Goal: Register for event/course

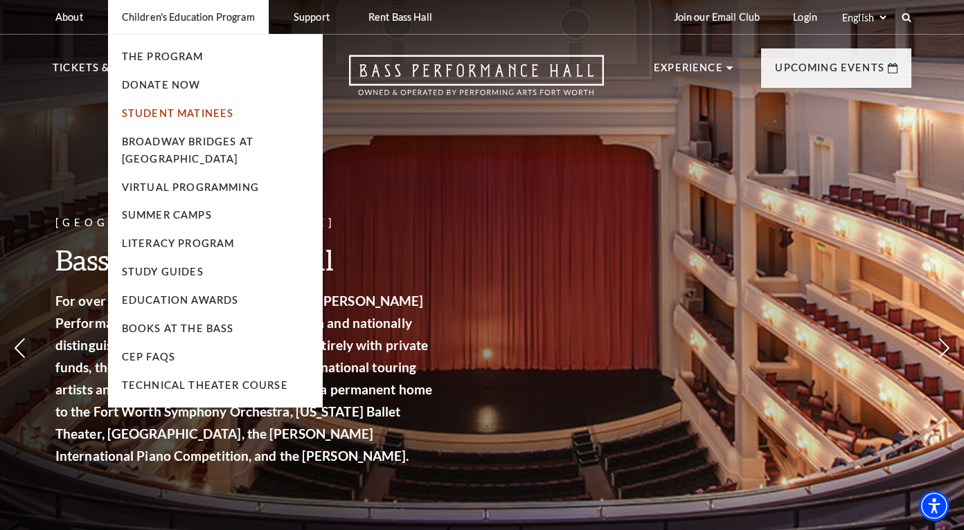
click at [215, 109] on link "Student Matinees" at bounding box center [178, 113] width 112 height 12
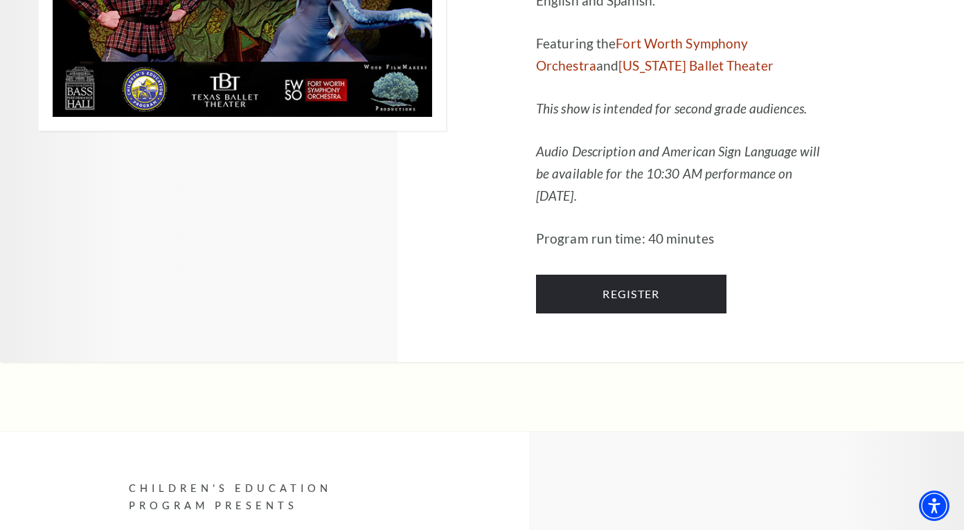
scroll to position [2215, 0]
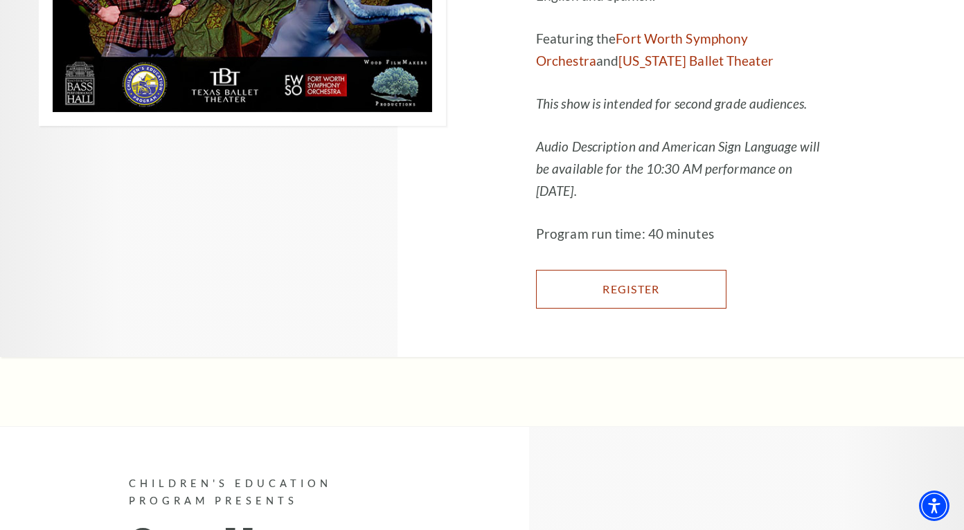
click at [668, 270] on link "Register" at bounding box center [631, 289] width 190 height 39
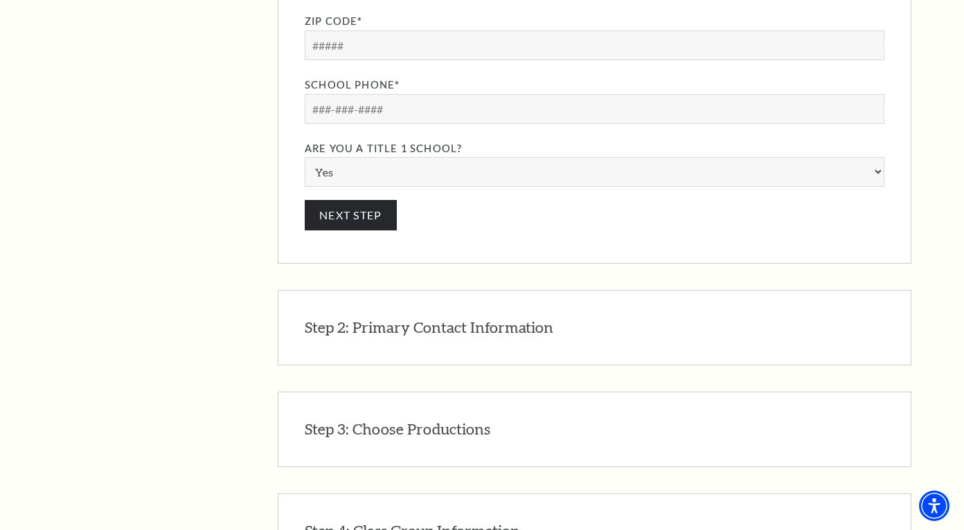
scroll to position [1661, 0]
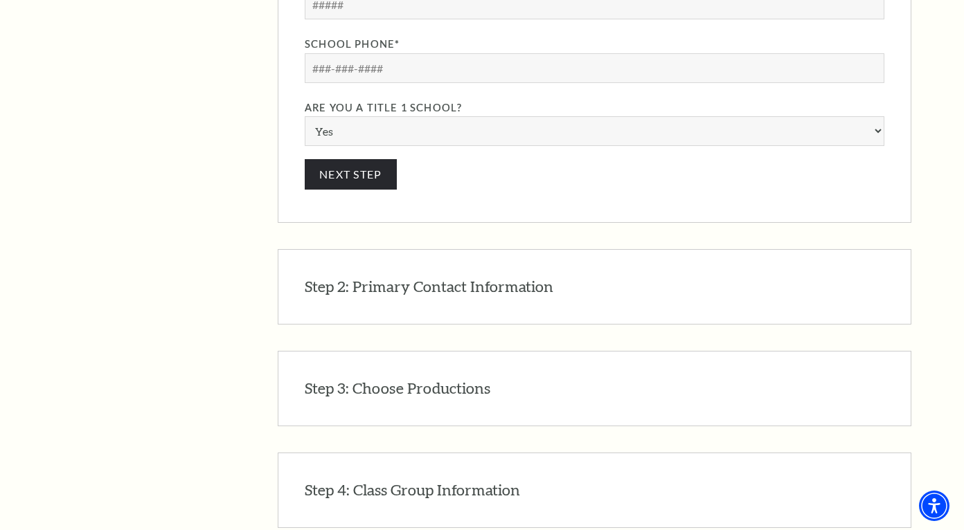
click at [563, 276] on div "Step 2: Primary Contact Information EDIT The primary contact will receive all p…" at bounding box center [594, 286] width 579 height 21
click at [499, 276] on h3 "Step 2: Primary Contact Information" at bounding box center [429, 286] width 248 height 21
click at [460, 276] on h3 "Step 2: Primary Contact Information" at bounding box center [429, 286] width 248 height 21
click at [466, 276] on h3 "Step 2: Primary Contact Information" at bounding box center [429, 286] width 248 height 21
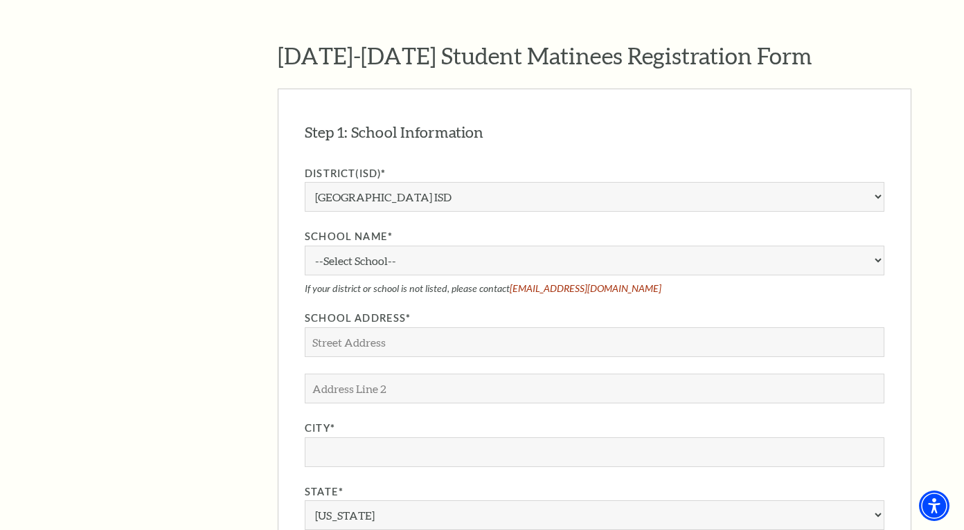
scroll to position [1108, 0]
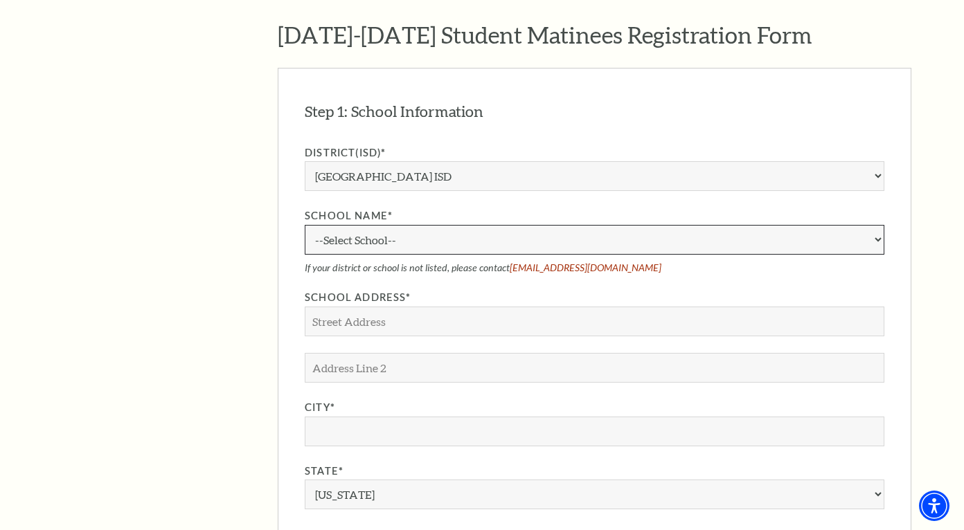
click at [458, 225] on select "--Select School-- A.M. Pate Elementary School Alice Carlson Elementary School A…" at bounding box center [594, 240] width 579 height 30
select select "30331"
click at [305, 225] on select "--Select School-- A.M. Pate Elementary School Alice Carlson Elementary School A…" at bounding box center [594, 240] width 579 height 30
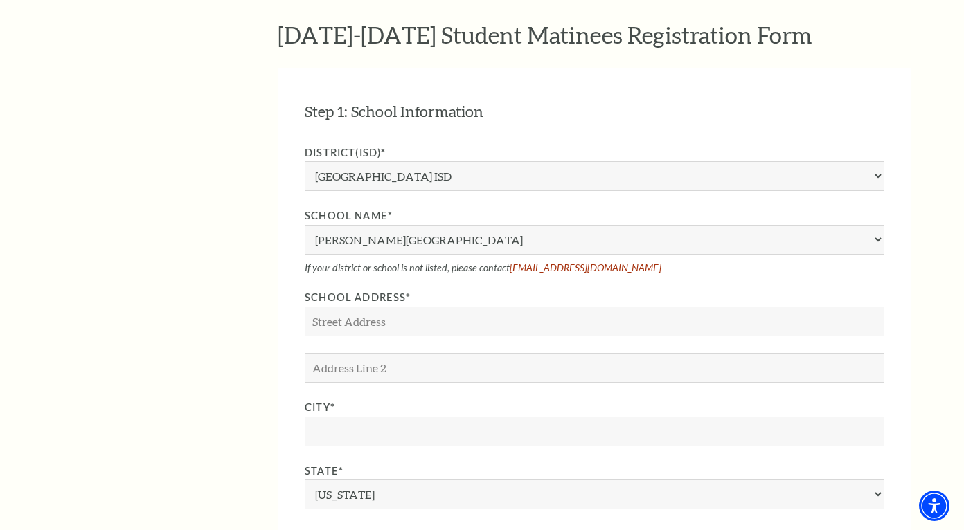
click at [460, 307] on input "School Address*" at bounding box center [594, 322] width 579 height 30
type input "f"
type input "123 may rd."
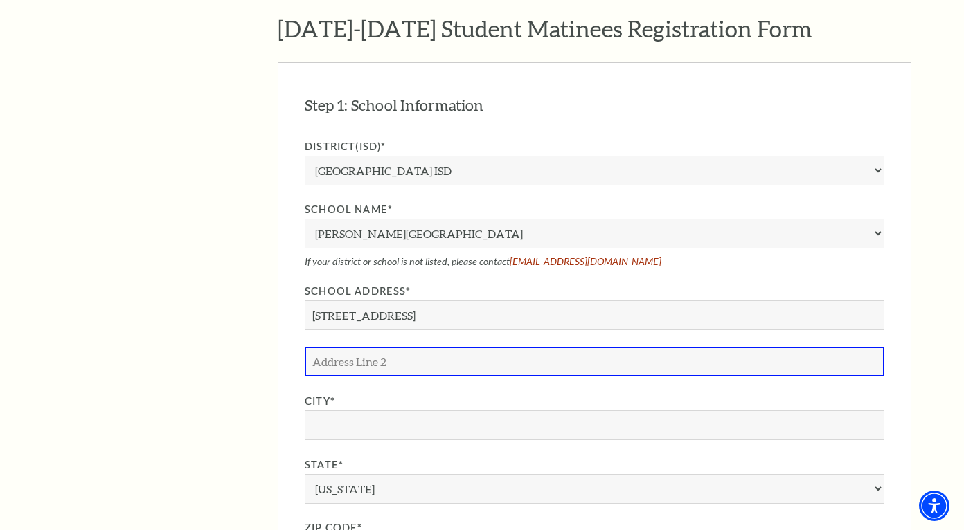
scroll to position [1101, 0]
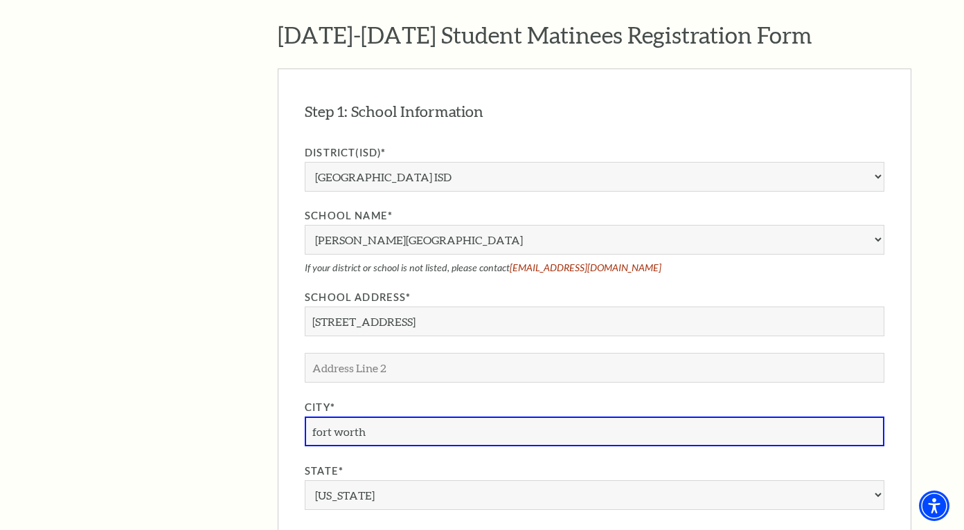
type input "fort worth"
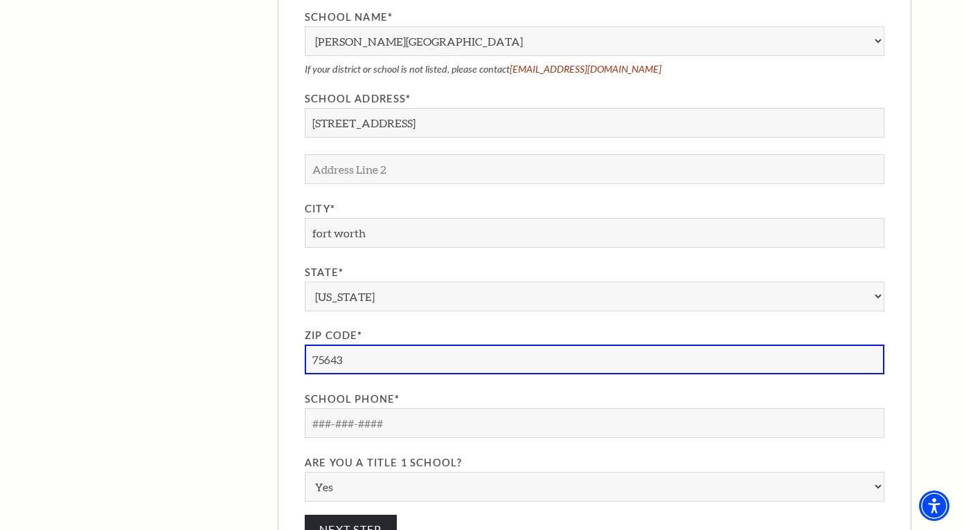
scroll to position [1309, 0]
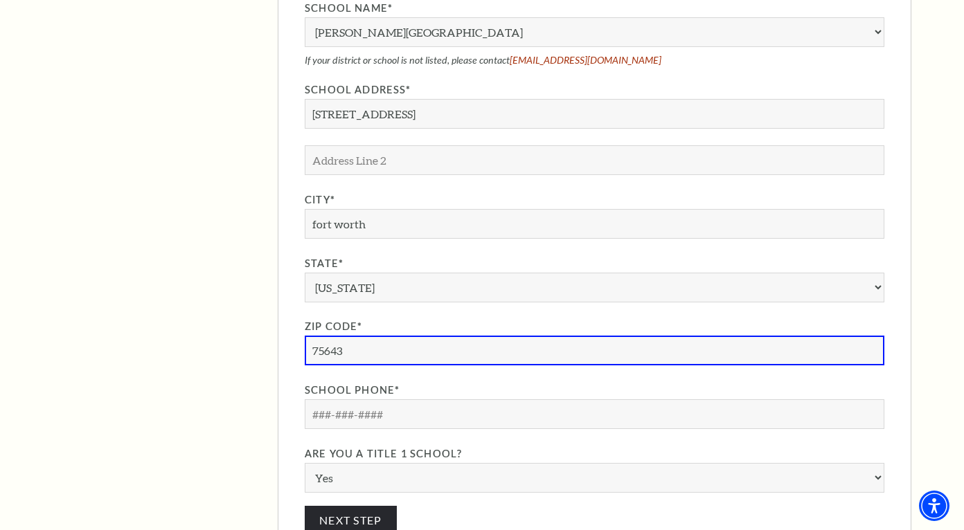
type input "75643"
click at [492, 399] on input "School Phone*" at bounding box center [594, 414] width 579 height 30
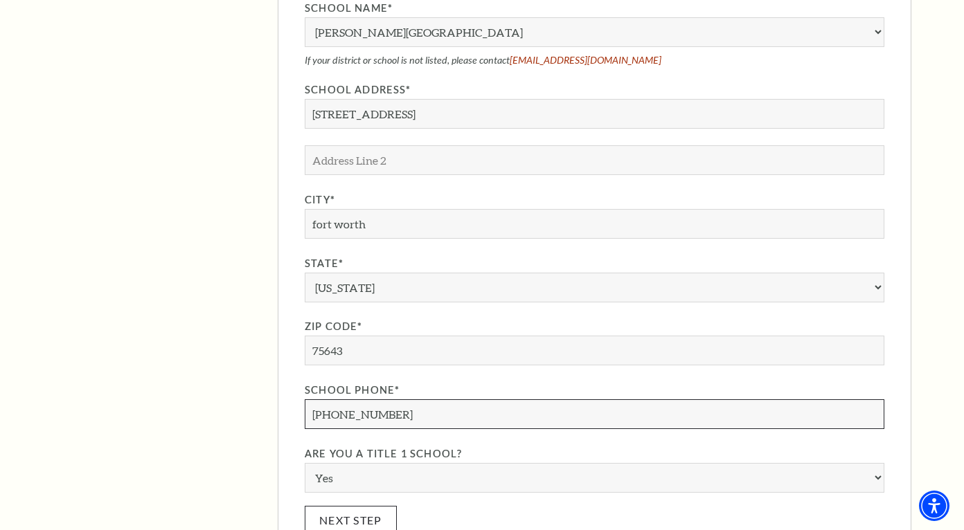
type input "635-384-1356"
click at [362, 506] on button "Next Step" at bounding box center [351, 521] width 92 height 30
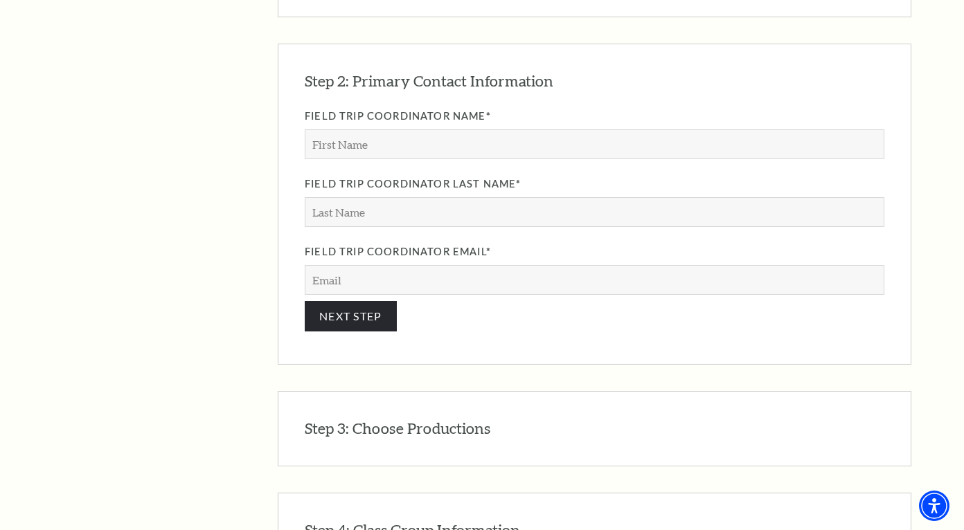
scroll to position [1249, 0]
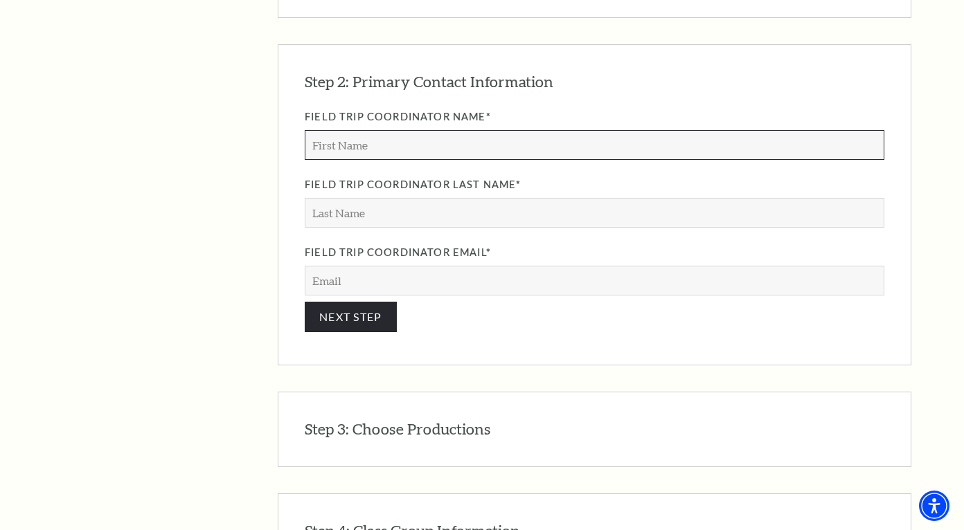
click at [441, 130] on input "Field Trip Coordinator Name*" at bounding box center [594, 145] width 579 height 30
type input "hey"
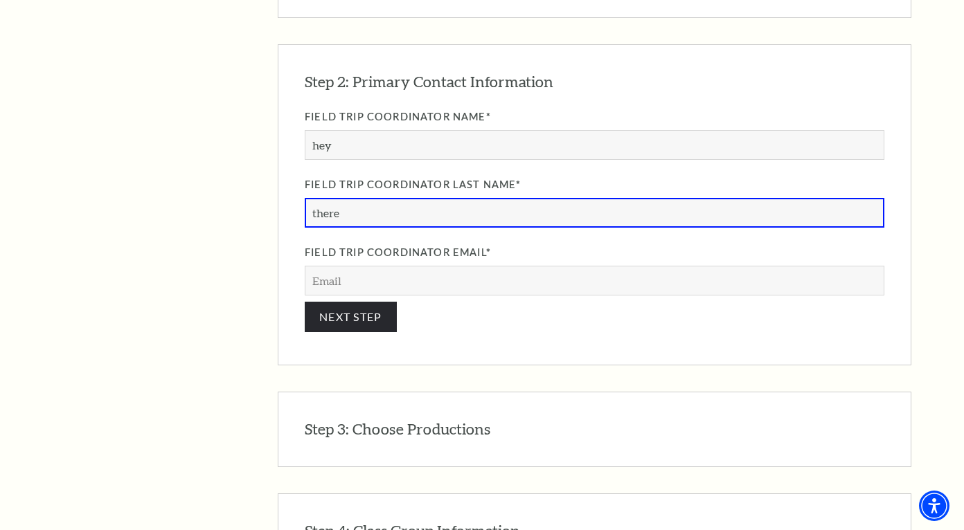
type input "there"
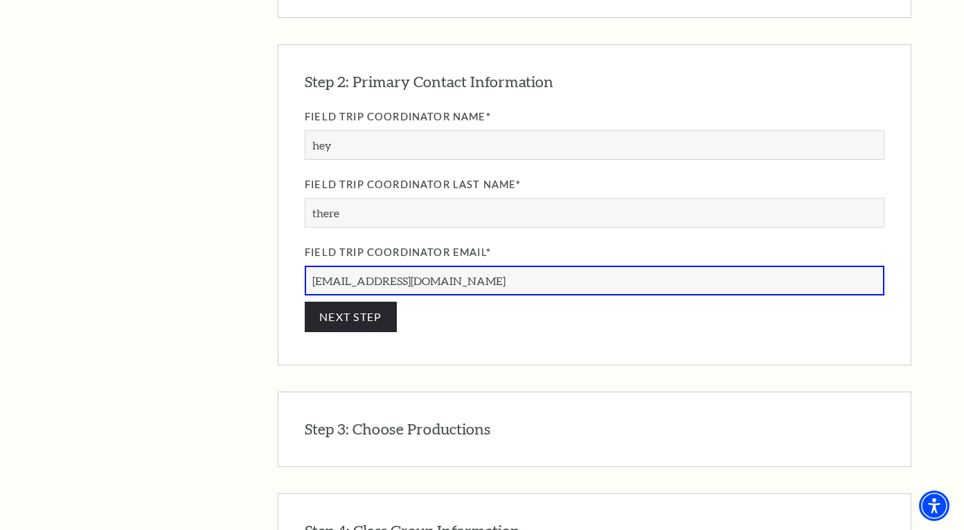
type input "yay@yay.com"
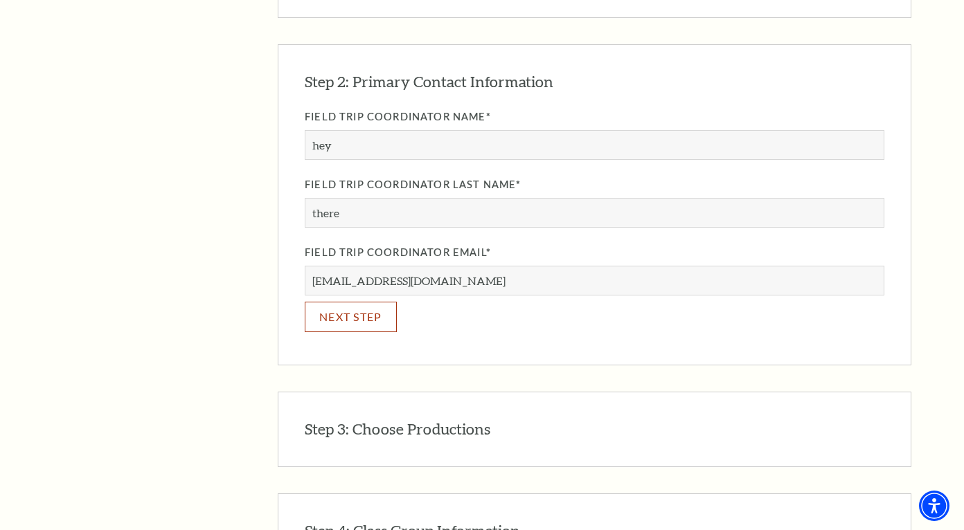
click at [368, 302] on button "NEXT STEP" at bounding box center [351, 317] width 92 height 30
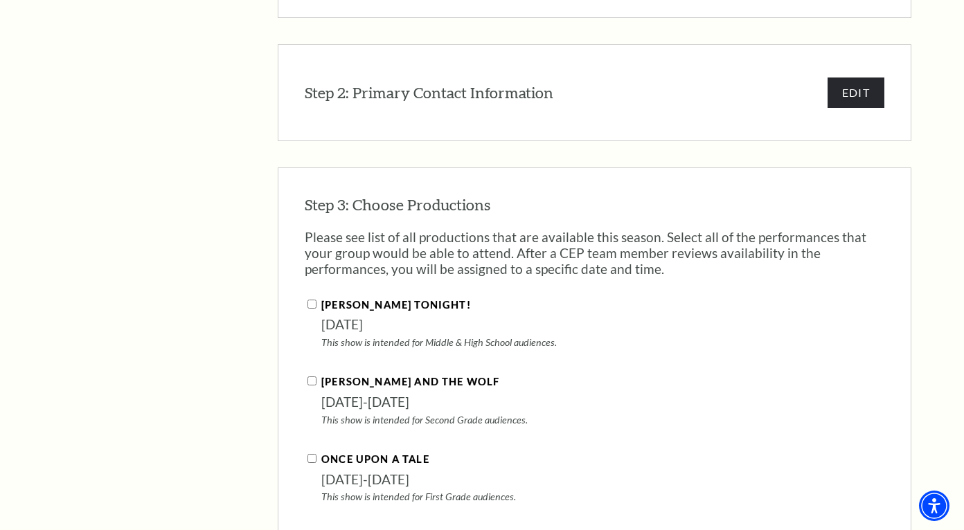
scroll to position [1372, 0]
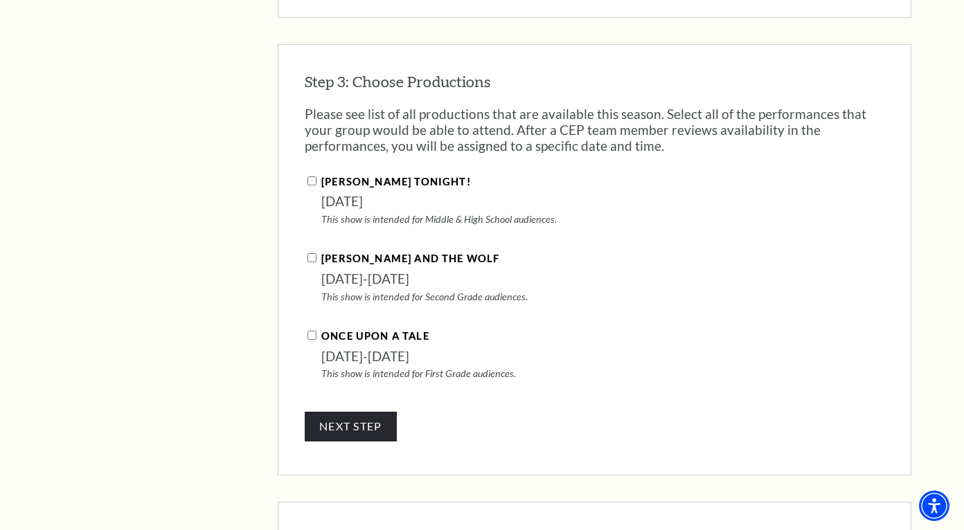
click at [313, 253] on input "Peter and the Wolf" at bounding box center [311, 257] width 9 height 9
checkbox input "true"
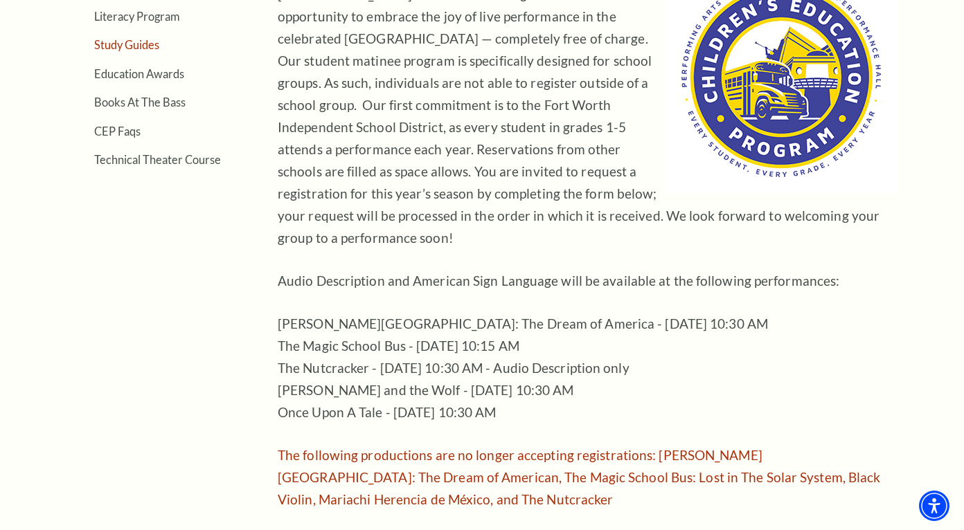
scroll to position [541, 0]
